Goal: Task Accomplishment & Management: Use online tool/utility

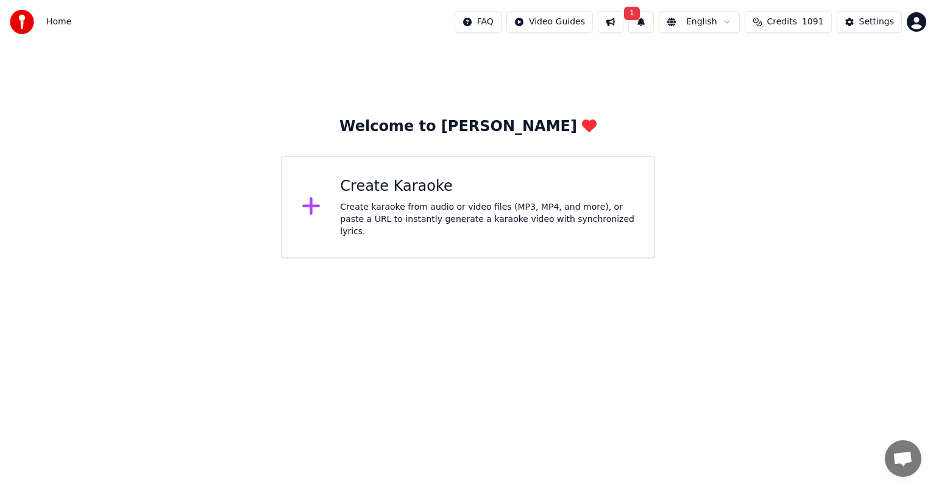
click at [514, 196] on div "Create Karaoke" at bounding box center [487, 186] width 294 height 19
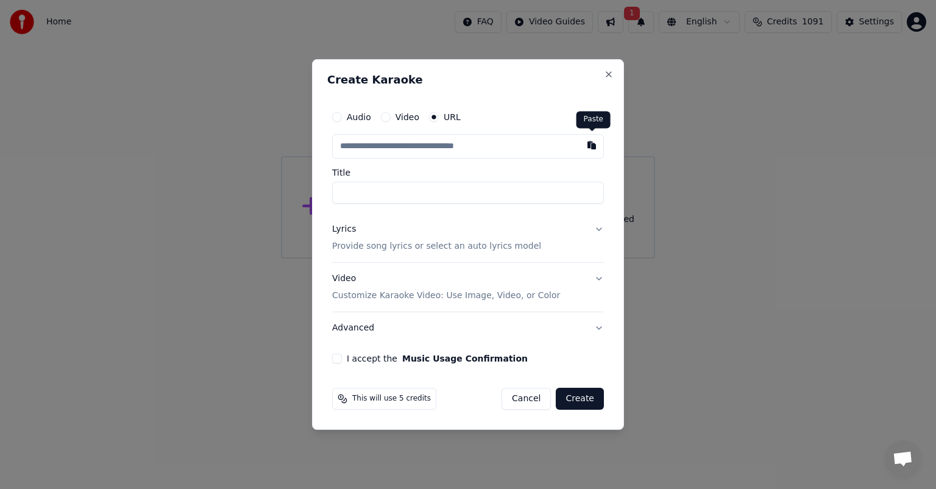
click at [594, 143] on button "button" at bounding box center [591, 145] width 24 height 22
type input "**********"
click at [597, 229] on button "Lyrics Provide song lyrics or select an auto lyrics model" at bounding box center [468, 237] width 272 height 49
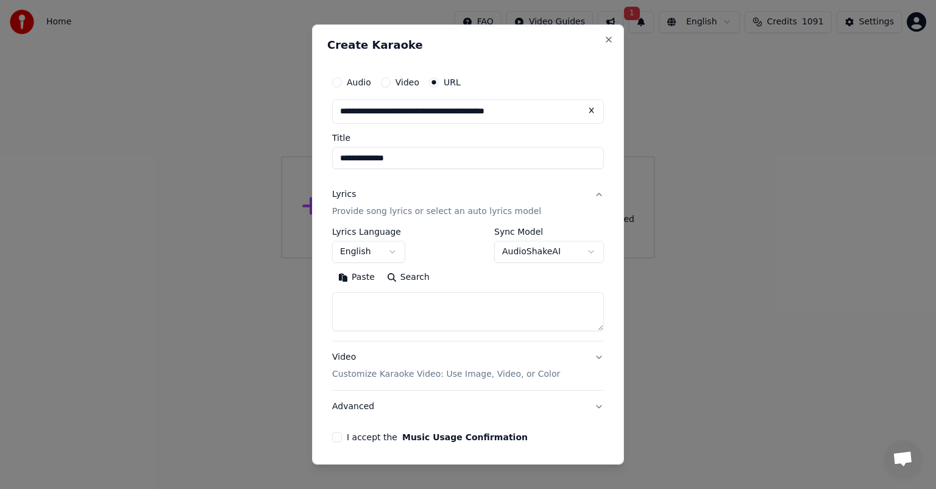
click at [404, 278] on button "Search" at bounding box center [408, 276] width 55 height 19
type textarea "**********"
click at [581, 250] on body "**********" at bounding box center [468, 129] width 936 height 258
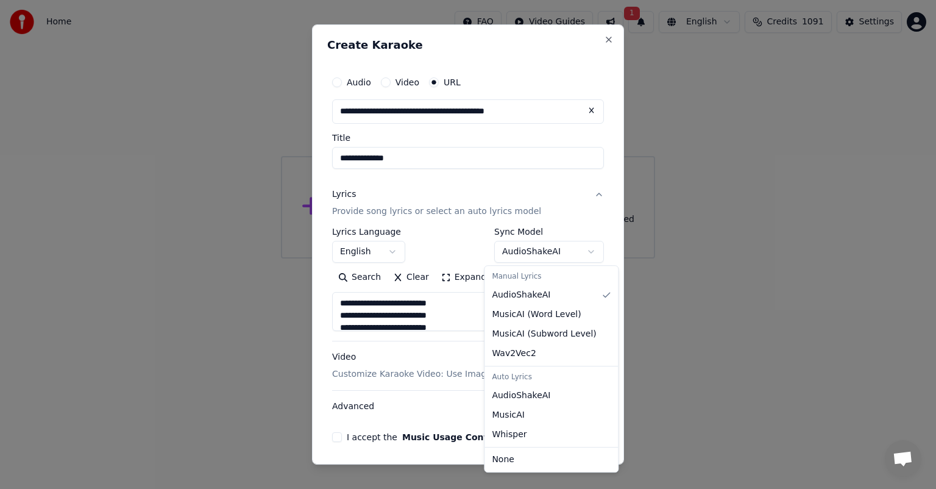
select select "**********"
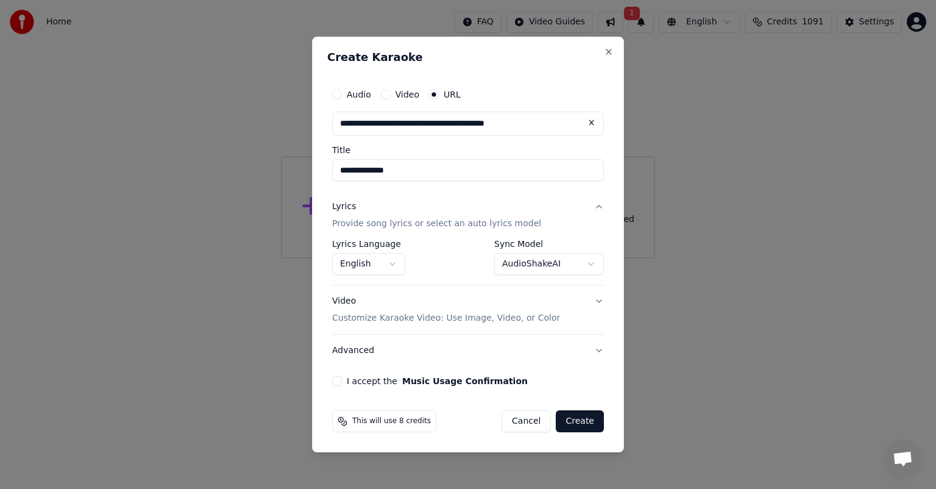
click at [335, 381] on button "I accept the Music Usage Confirmation" at bounding box center [337, 381] width 10 height 10
click at [582, 416] on button "Create" at bounding box center [580, 421] width 48 height 22
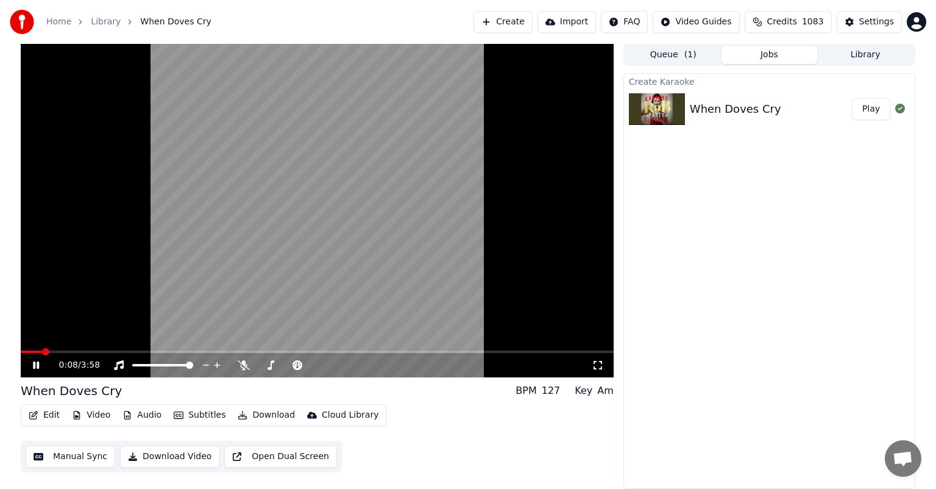
click at [111, 349] on video at bounding box center [317, 210] width 593 height 333
click at [112, 352] on span at bounding box center [317, 351] width 593 height 2
click at [37, 366] on icon at bounding box center [35, 365] width 7 height 9
click at [151, 351] on span at bounding box center [317, 351] width 593 height 2
click at [186, 350] on span at bounding box center [317, 351] width 593 height 2
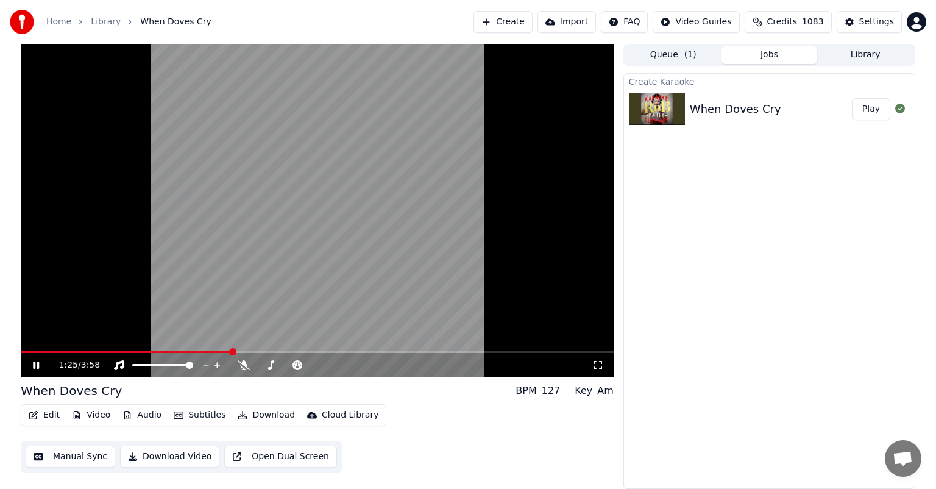
click at [232, 351] on span at bounding box center [317, 351] width 593 height 2
click at [261, 366] on span at bounding box center [260, 364] width 7 height 7
click at [318, 369] on span at bounding box center [314, 364] width 7 height 7
click at [266, 417] on button "Download" at bounding box center [266, 414] width 67 height 17
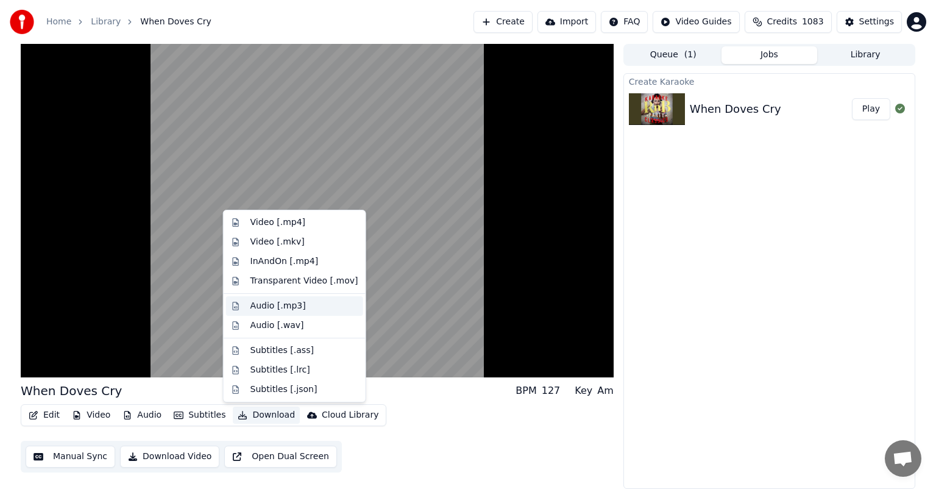
click at [289, 305] on div "Audio [.mp3]" at bounding box center [277, 306] width 55 height 12
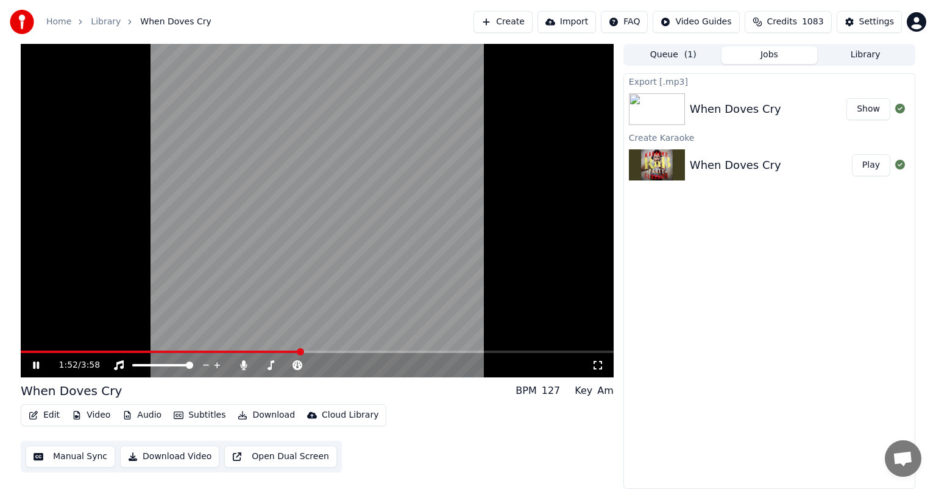
click at [34, 366] on icon at bounding box center [36, 364] width 6 height 7
click at [865, 109] on button "Show" at bounding box center [868, 109] width 44 height 22
click at [890, 55] on button "Library" at bounding box center [865, 55] width 96 height 18
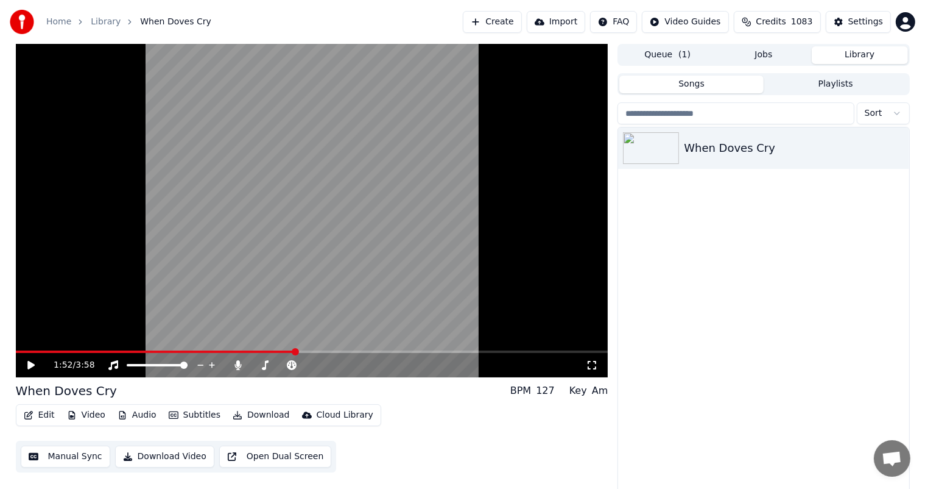
click at [890, 53] on button "Library" at bounding box center [860, 55] width 96 height 18
click at [868, 80] on button "Playlists" at bounding box center [836, 85] width 144 height 18
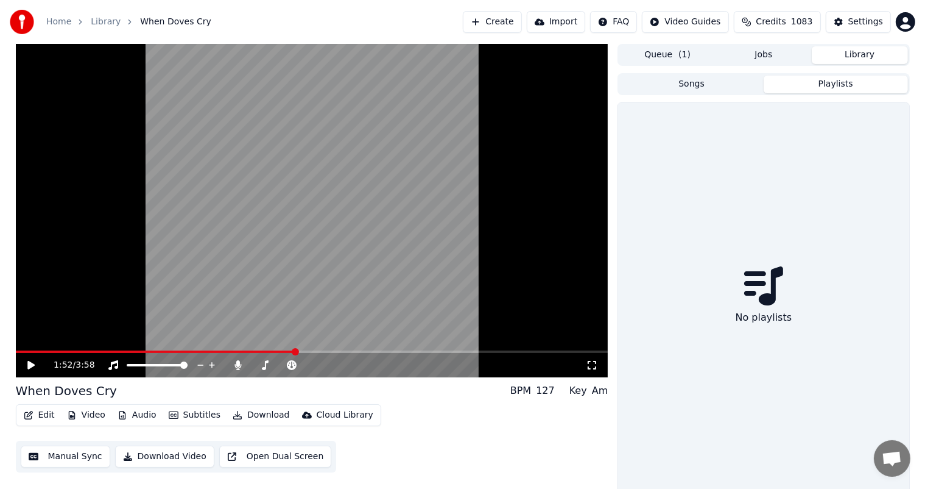
click at [851, 89] on button "Playlists" at bounding box center [836, 85] width 144 height 18
click at [871, 52] on button "Library" at bounding box center [860, 55] width 96 height 18
click at [845, 61] on button "Library" at bounding box center [860, 55] width 96 height 18
drag, startPoint x: 841, startPoint y: 87, endPoint x: 833, endPoint y: 86, distance: 7.3
click at [840, 87] on button "Playlists" at bounding box center [836, 85] width 144 height 18
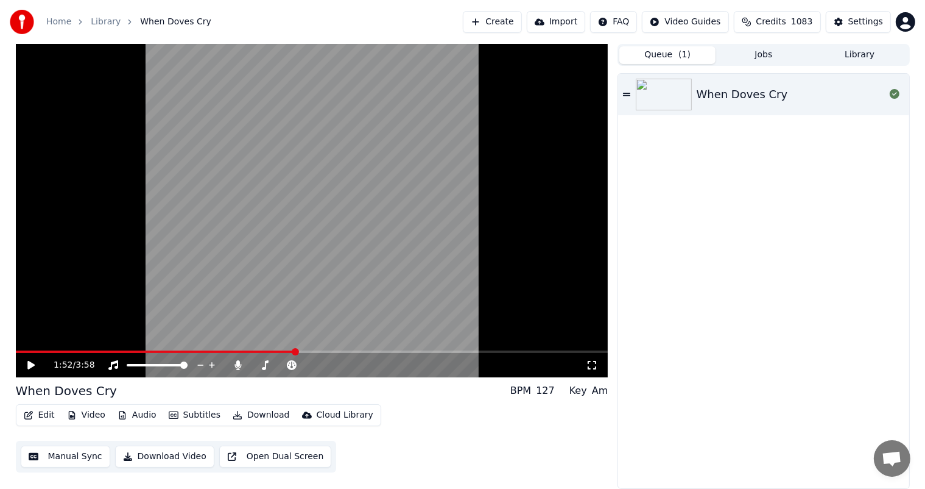
click at [676, 54] on button "Queue ( 1 )" at bounding box center [668, 55] width 96 height 18
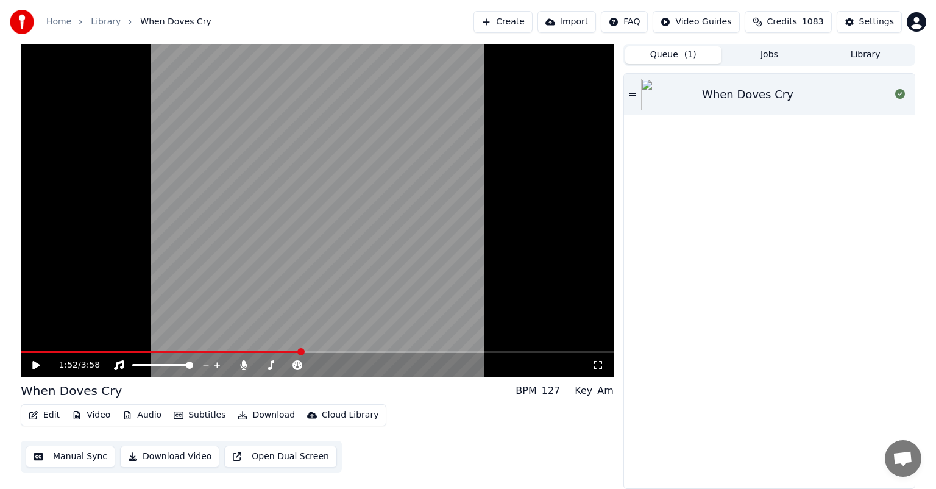
click at [859, 90] on div "When Doves Cry" at bounding box center [796, 94] width 188 height 17
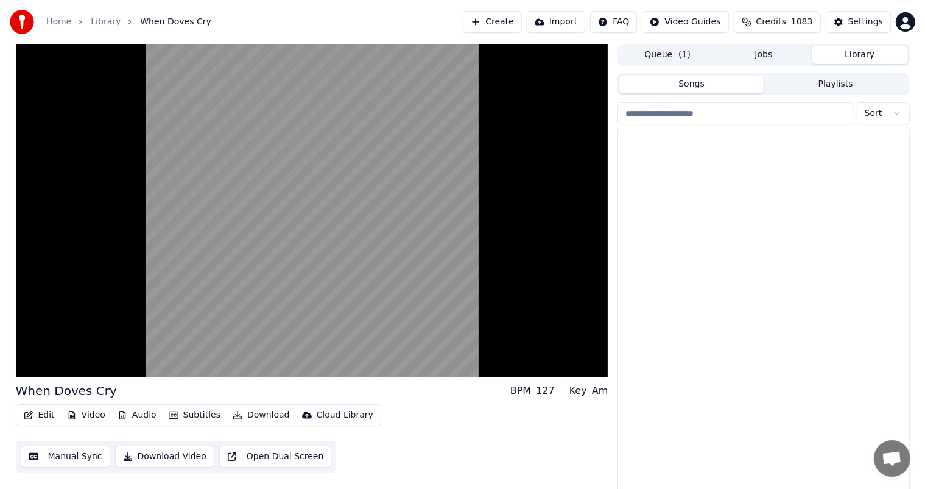
click at [876, 56] on button "Library" at bounding box center [860, 55] width 96 height 18
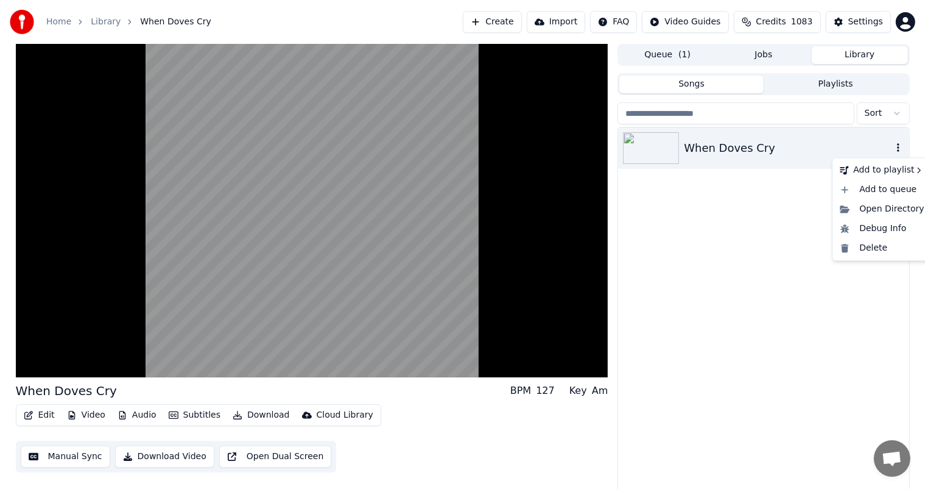
click at [898, 147] on icon "button" at bounding box center [898, 147] width 2 height 9
click at [870, 249] on div "Delete" at bounding box center [882, 247] width 94 height 19
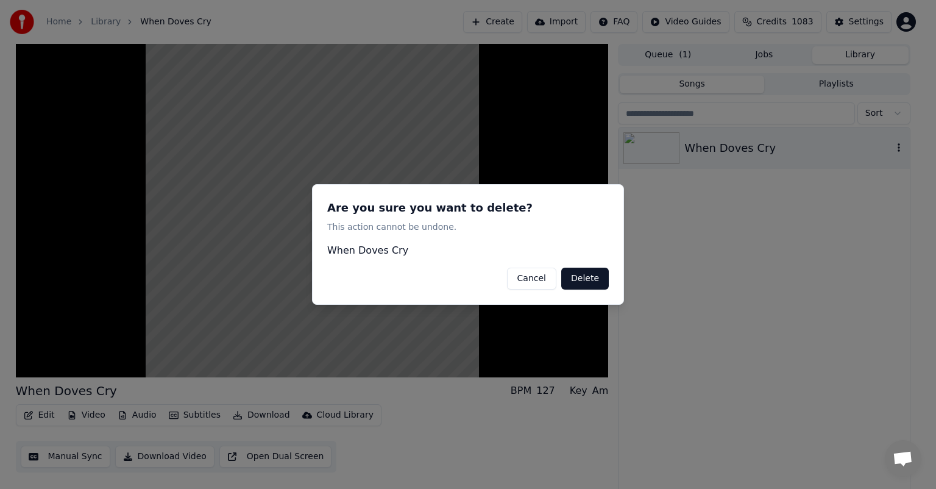
click at [587, 278] on button "Delete" at bounding box center [585, 278] width 48 height 22
